Goal: Task Accomplishment & Management: Manage account settings

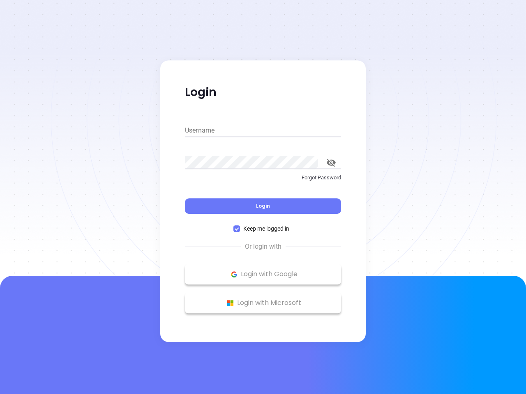
click at [263, 197] on div "Login" at bounding box center [263, 201] width 156 height 25
click at [263, 131] on input "Username" at bounding box center [263, 130] width 156 height 13
click at [331, 163] on icon "toggle password visibility" at bounding box center [331, 163] width 9 height 8
click at [263, 206] on span "Login" at bounding box center [263, 206] width 14 height 7
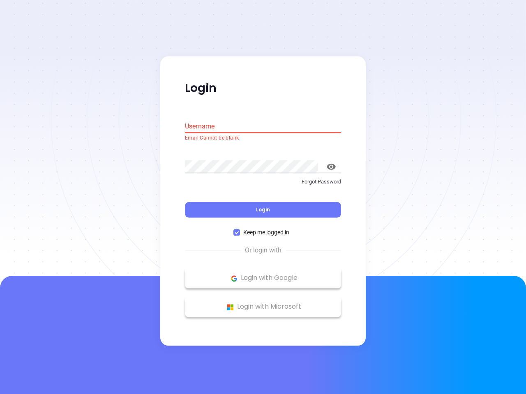
click at [263, 229] on span "Keep me logged in" at bounding box center [266, 232] width 53 height 9
click at [240, 230] on input "Keep me logged in" at bounding box center [236, 233] width 7 height 7
checkbox input "false"
click at [263, 274] on p "Login with Google" at bounding box center [263, 278] width 148 height 12
click at [263, 303] on p "Login with Microsoft" at bounding box center [263, 307] width 148 height 12
